Goal: Information Seeking & Learning: Understand process/instructions

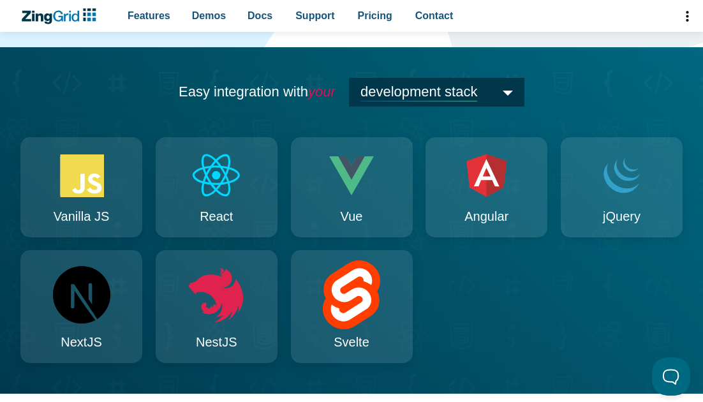
scroll to position [1222, 0]
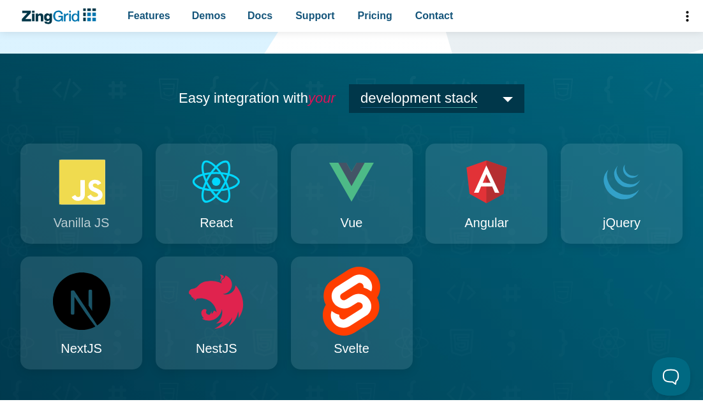
click at [96, 219] on span "Vanilla JS" at bounding box center [81, 223] width 55 height 22
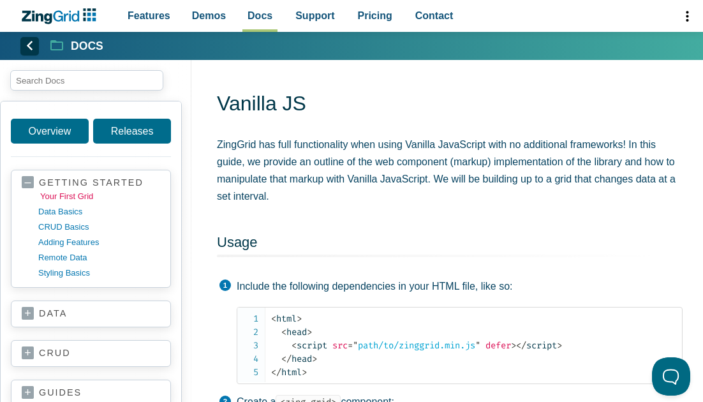
click at [65, 196] on link "your first grid" at bounding box center [101, 196] width 122 height 15
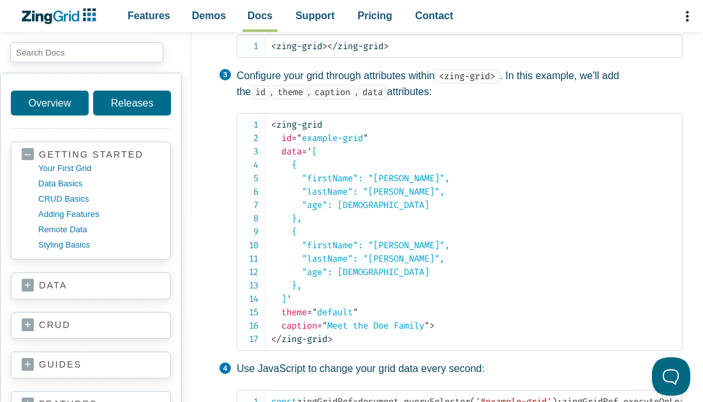
scroll to position [393, 0]
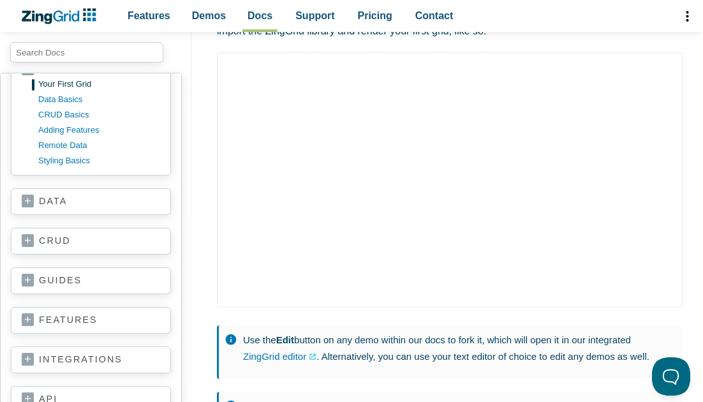
scroll to position [163, 0]
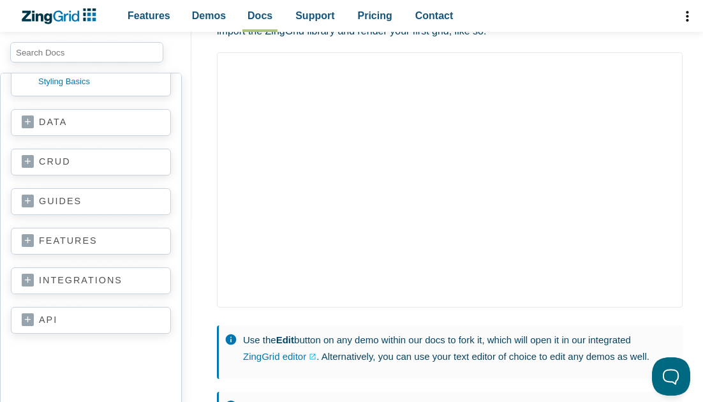
click at [37, 197] on link "guides" at bounding box center [91, 201] width 138 height 13
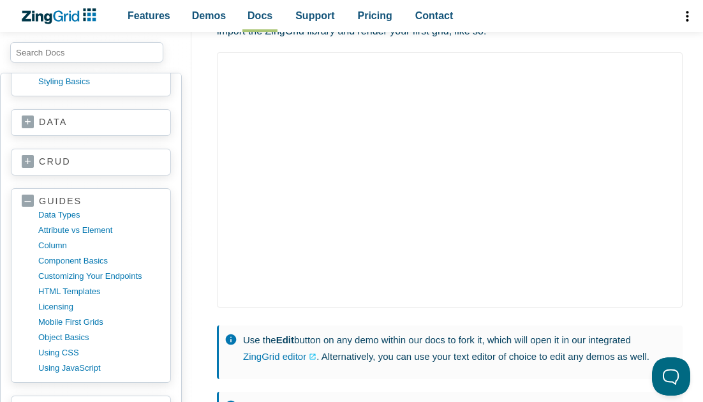
click at [19, 159] on section "crud basics create read update delete" at bounding box center [91, 162] width 160 height 27
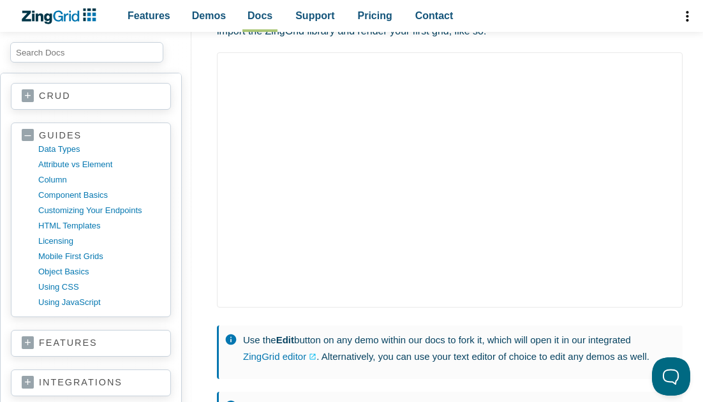
scroll to position [240, 0]
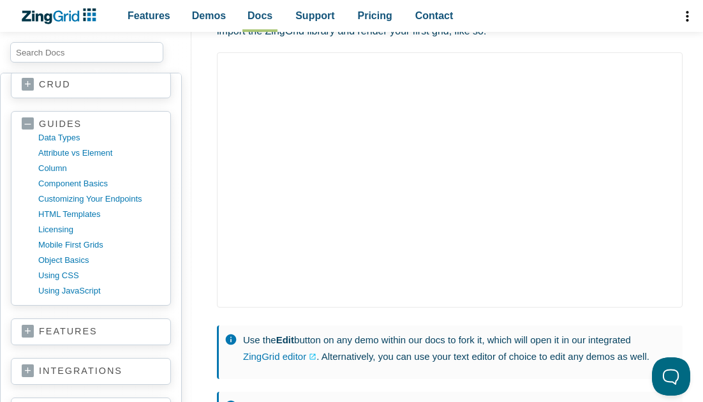
click at [27, 365] on link "integrations" at bounding box center [91, 371] width 138 height 13
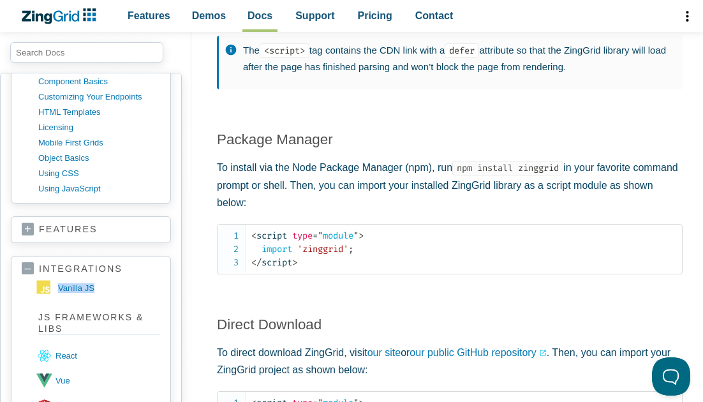
scroll to position [1222, 0]
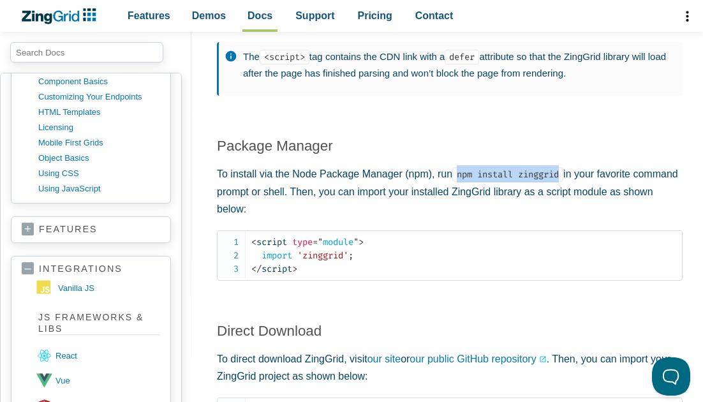
drag, startPoint x: 459, startPoint y: 179, endPoint x: 565, endPoint y: 182, distance: 105.9
click at [563, 182] on code "npm install zinggrid" at bounding box center [507, 174] width 111 height 15
copy code "npm install zinggrid"
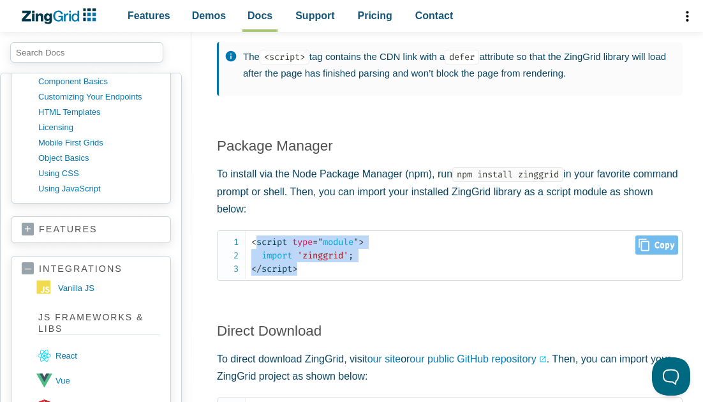
drag, startPoint x: 254, startPoint y: 247, endPoint x: 310, endPoint y: 270, distance: 60.3
click at [311, 270] on code "< script type = " module " > import 'zinggrid' ; </ script >" at bounding box center [466, 255] width 430 height 40
click at [310, 270] on code "< script type = " module " > import 'zinggrid' ; </ script >" at bounding box center [466, 255] width 430 height 40
drag, startPoint x: 254, startPoint y: 246, endPoint x: 309, endPoint y: 274, distance: 62.2
click at [309, 274] on code "< script type = " module " > import 'zinggrid' ; </ script >" at bounding box center [466, 255] width 430 height 40
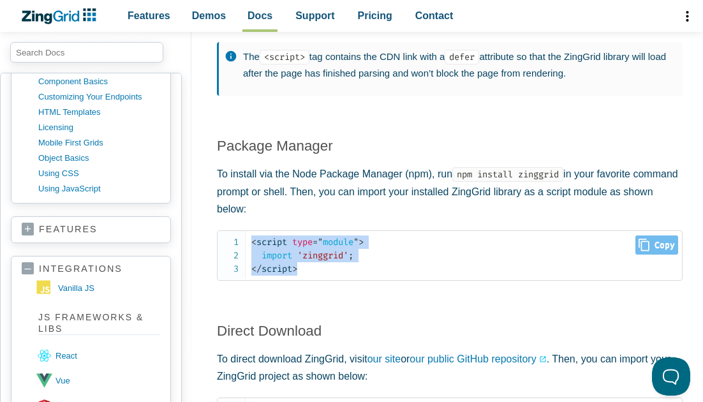
copy code "< script type = " module " > import 'zinggrid' ; </ script >"
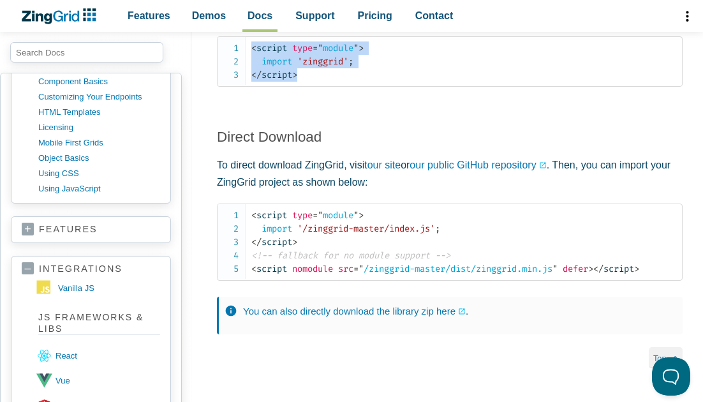
scroll to position [1418, 0]
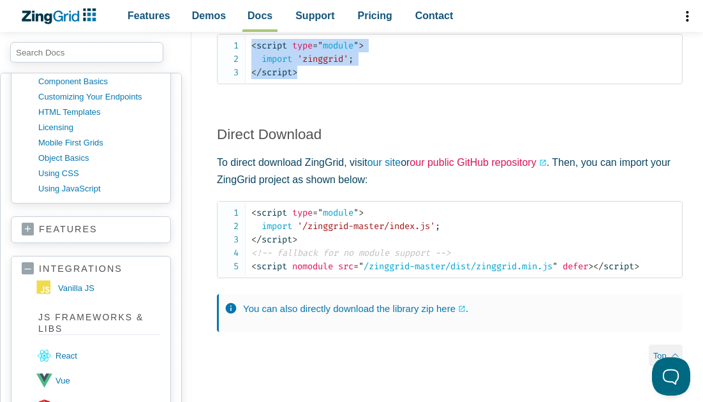
click at [494, 167] on link "our public GitHub repository" at bounding box center [477, 162] width 136 height 17
click at [546, 168] on link "our public GitHub repository" at bounding box center [477, 162] width 136 height 17
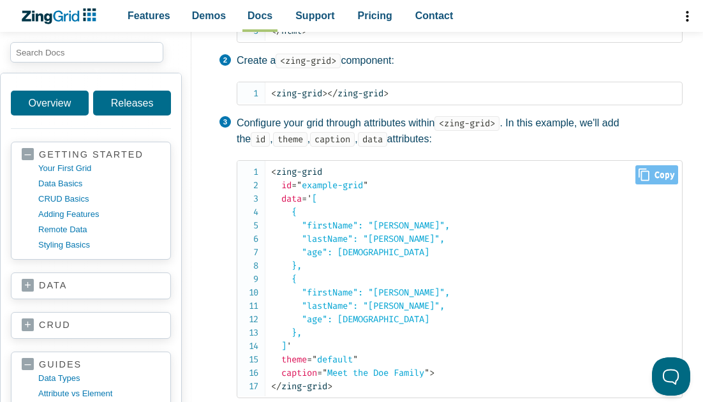
scroll to position [342, 0]
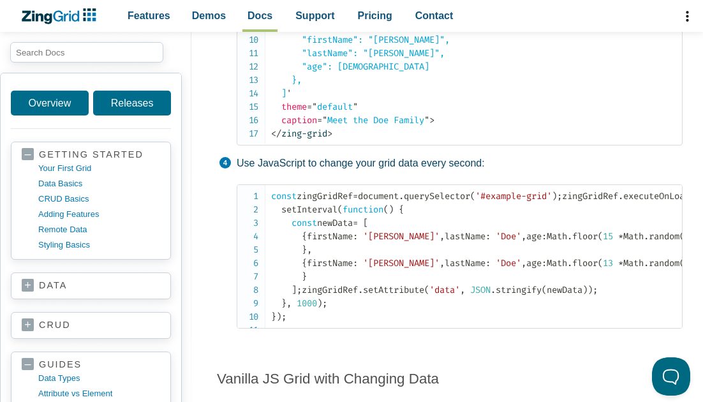
scroll to position [713, 0]
